Goal: Navigation & Orientation: Find specific page/section

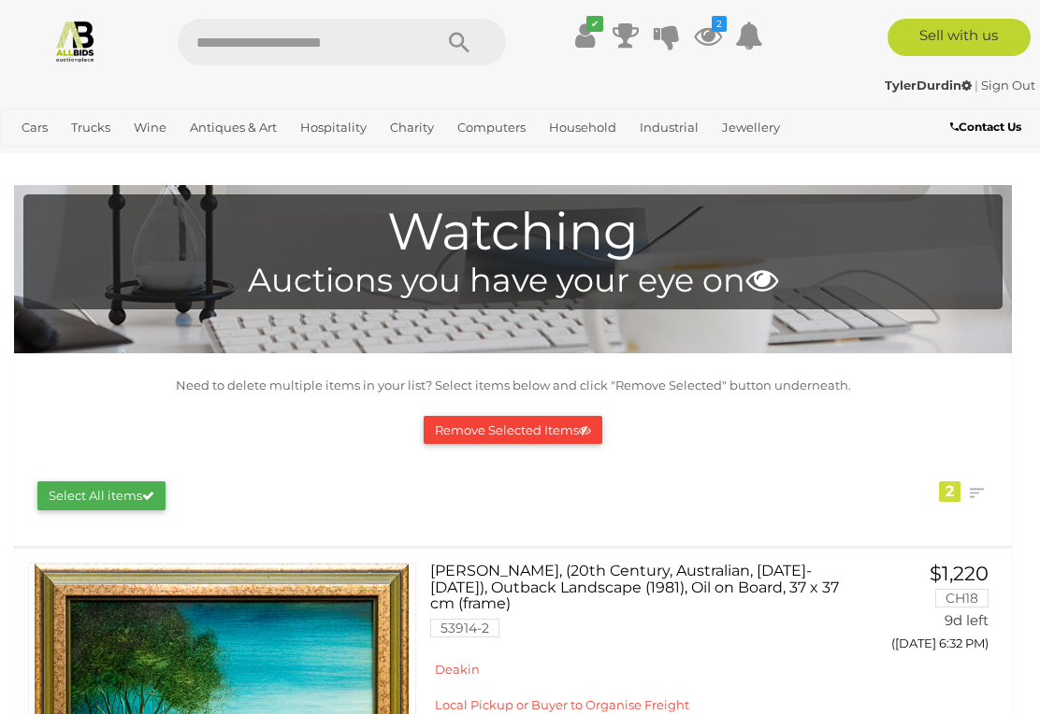
click at [78, 45] on img at bounding box center [75, 41] width 44 height 44
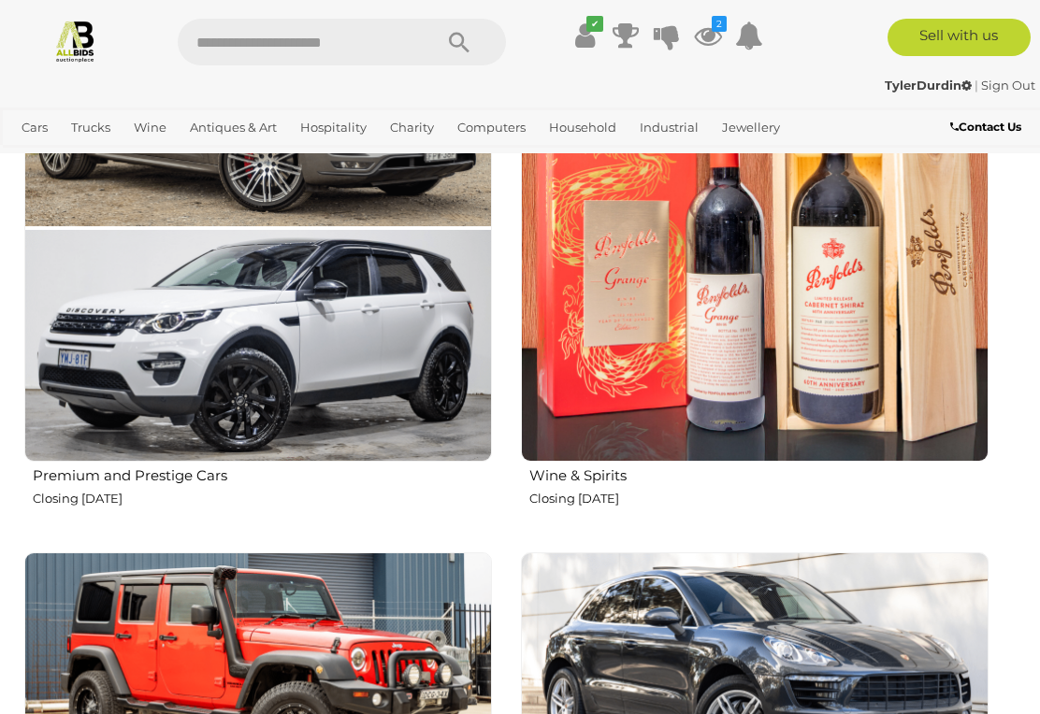
scroll to position [1214, 0]
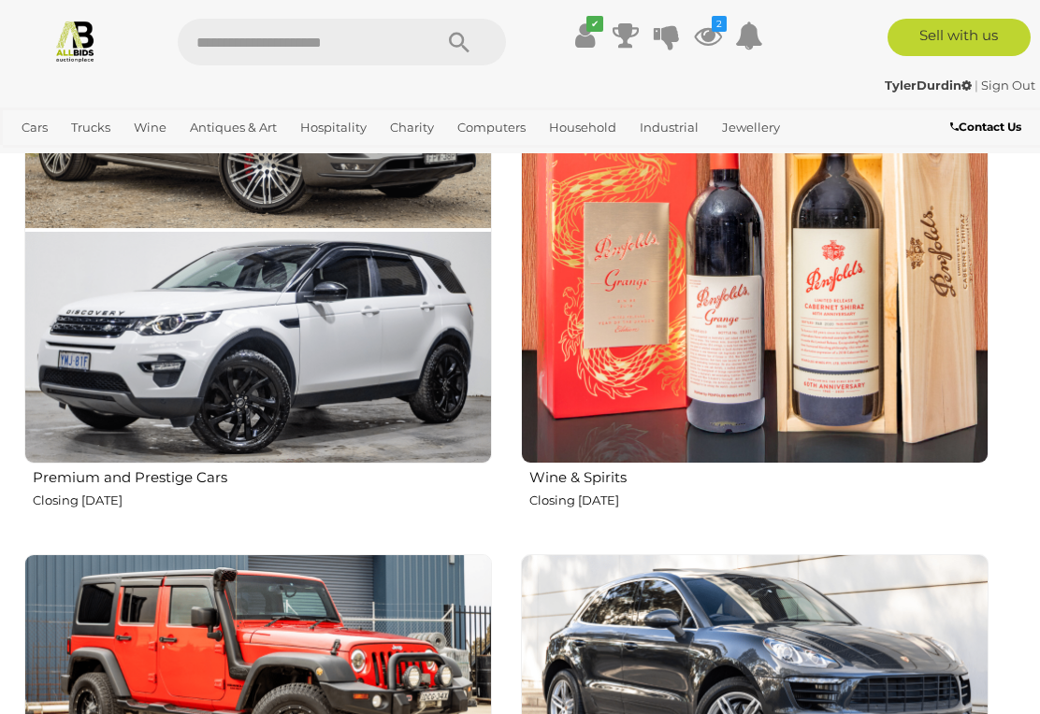
click at [595, 490] on p "Closing Monday 11th August" at bounding box center [758, 501] width 459 height 22
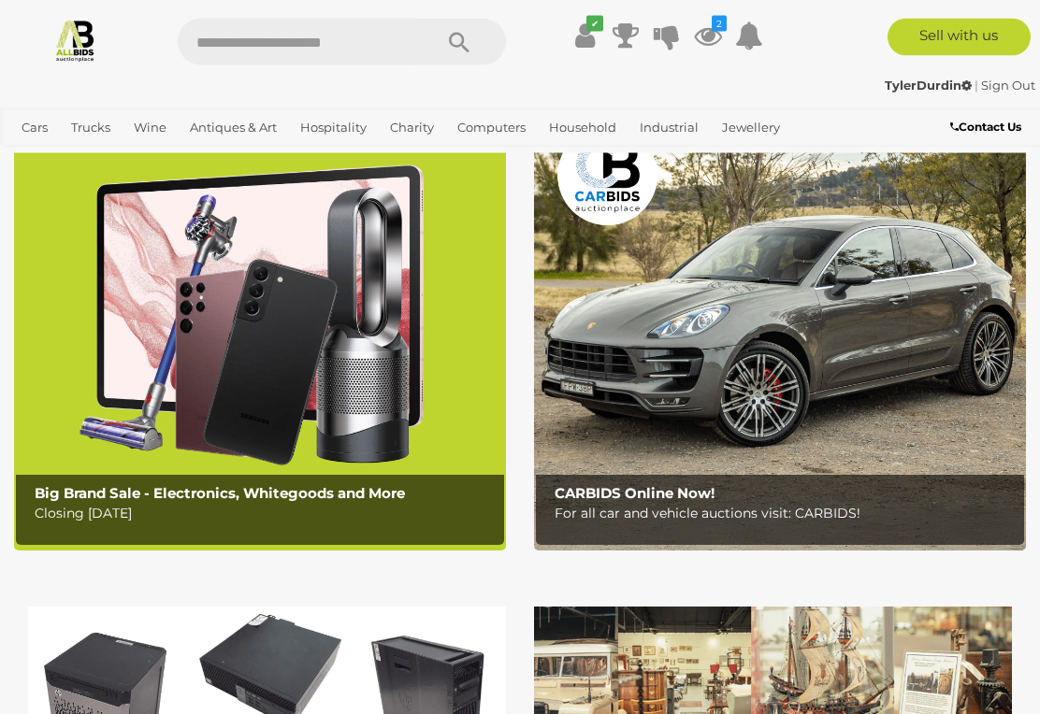
scroll to position [0, 0]
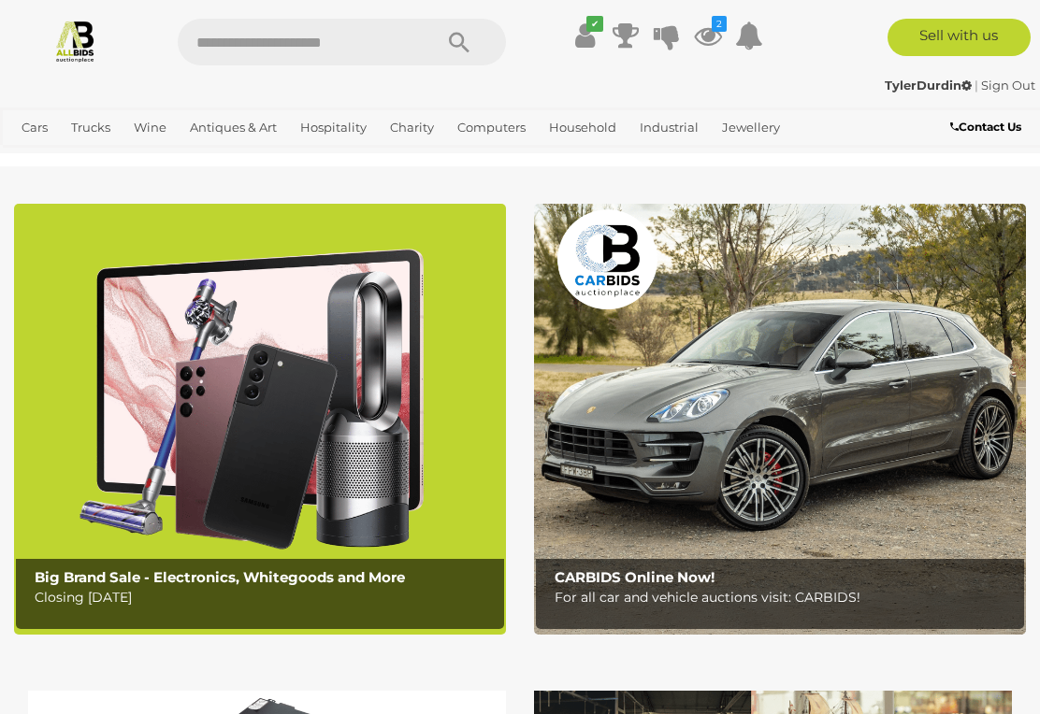
click at [0, 0] on link "View All Wine Auctions" at bounding box center [0, 0] width 0 height 0
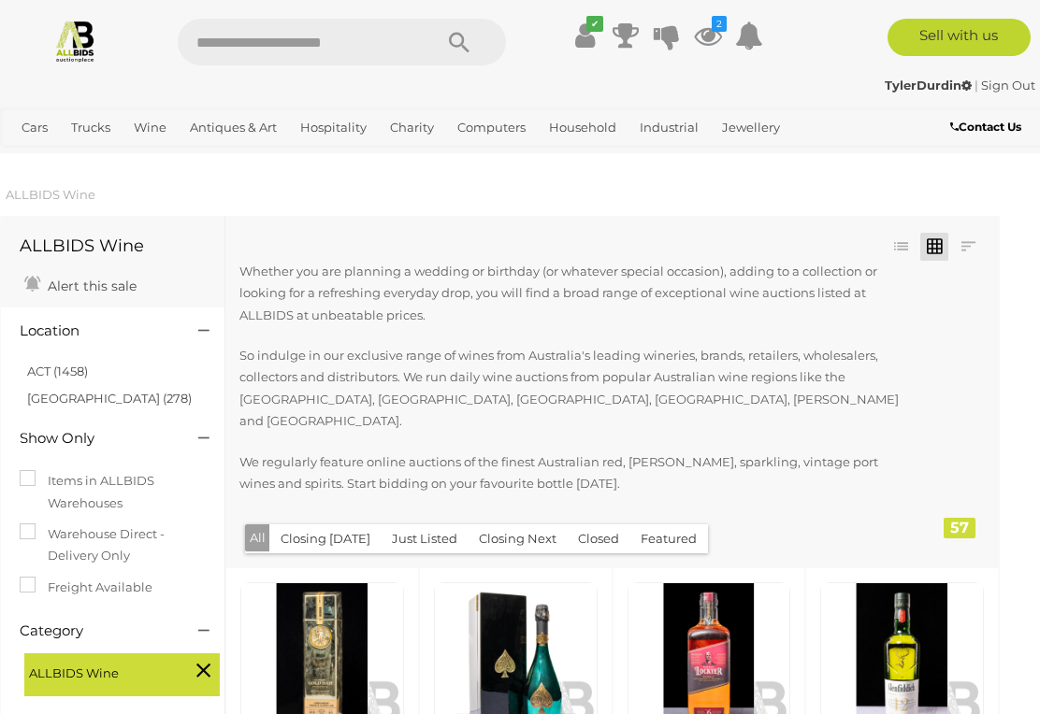
scroll to position [0, 13]
